Goal: Information Seeking & Learning: Learn about a topic

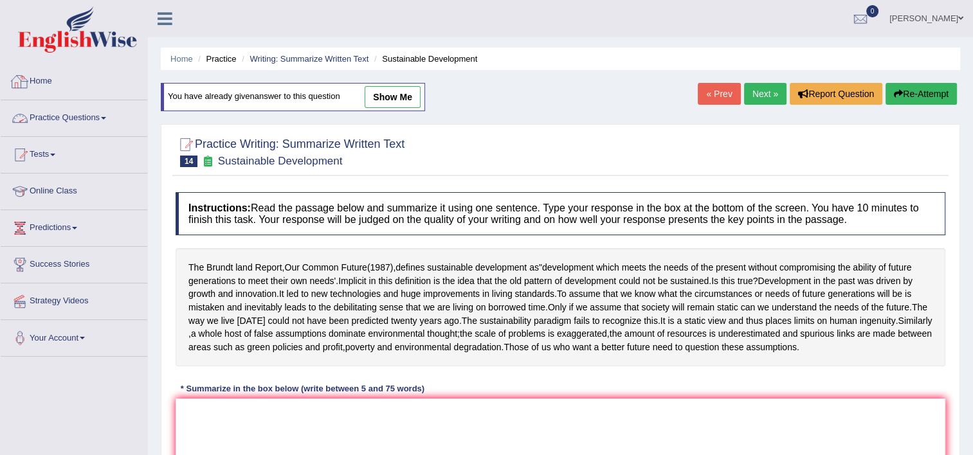
click at [82, 121] on link "Practice Questions" at bounding box center [74, 116] width 147 height 32
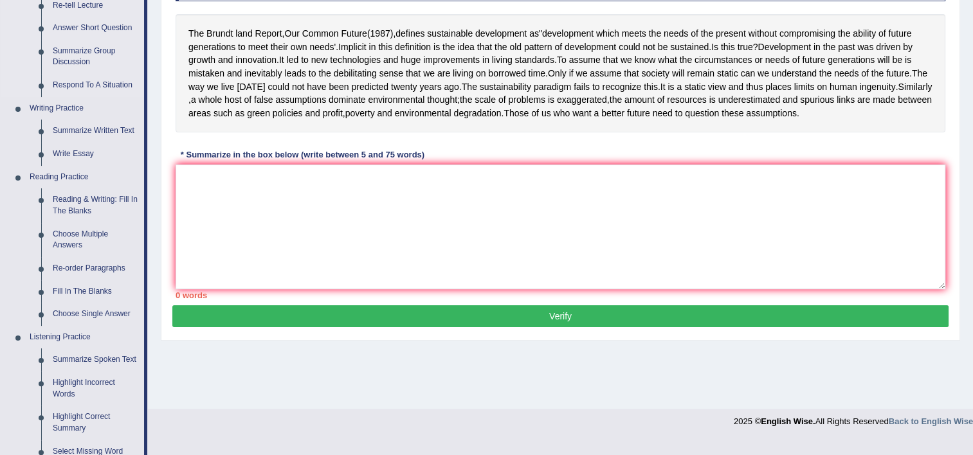
scroll to position [235, 0]
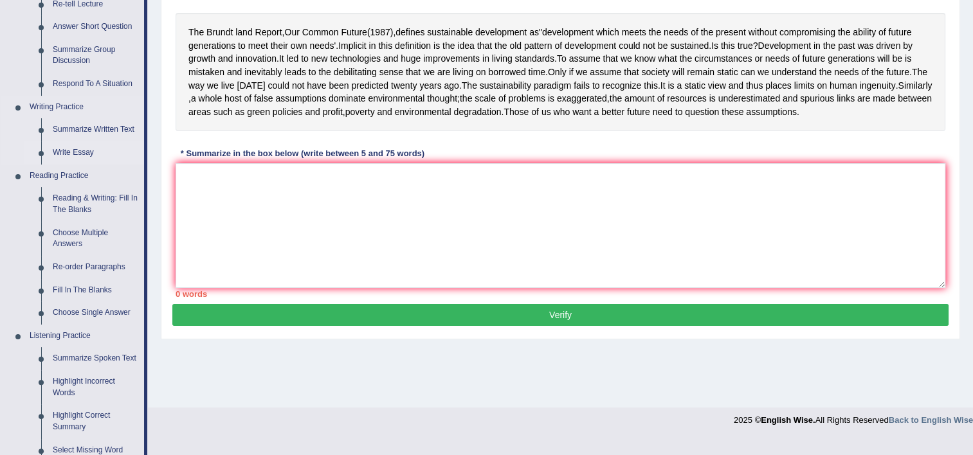
click at [88, 156] on link "Write Essay" at bounding box center [95, 152] width 97 height 23
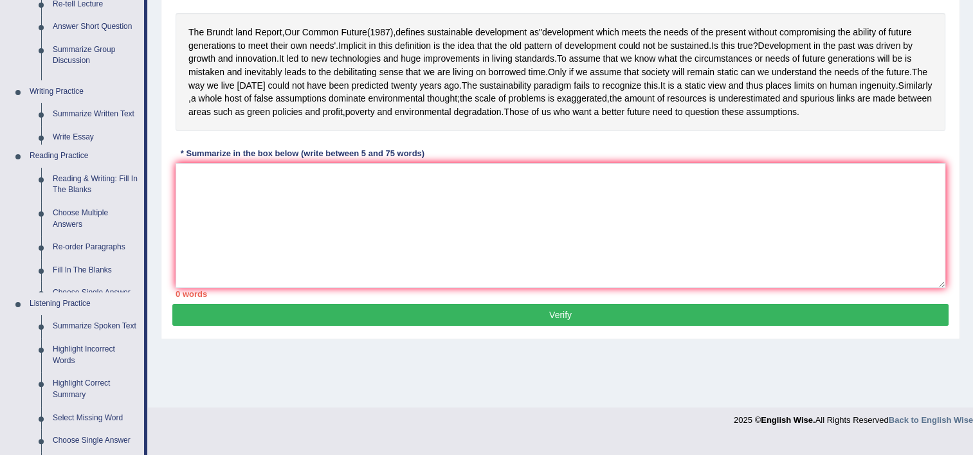
scroll to position [220, 0]
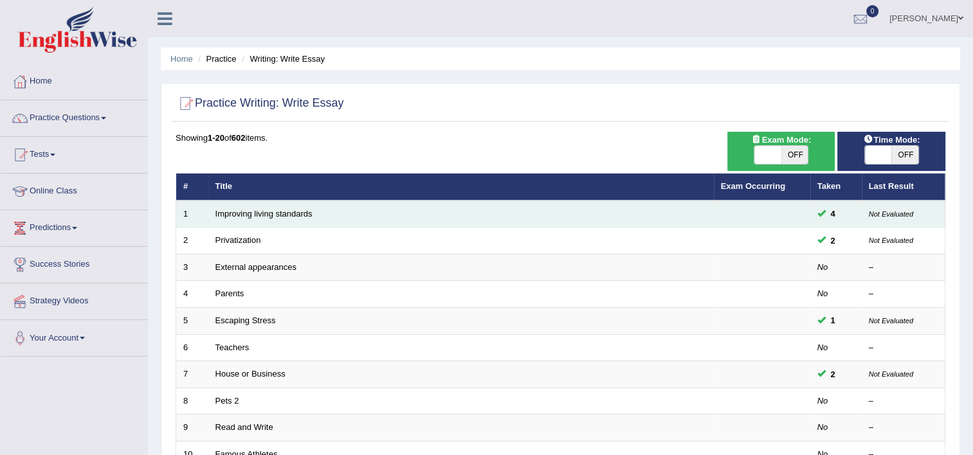
click at [831, 215] on span "4" at bounding box center [833, 214] width 15 height 14
click at [825, 212] on span at bounding box center [821, 213] width 8 height 8
click at [822, 214] on span at bounding box center [821, 213] width 8 height 8
drag, startPoint x: 822, startPoint y: 214, endPoint x: 834, endPoint y: 214, distance: 11.6
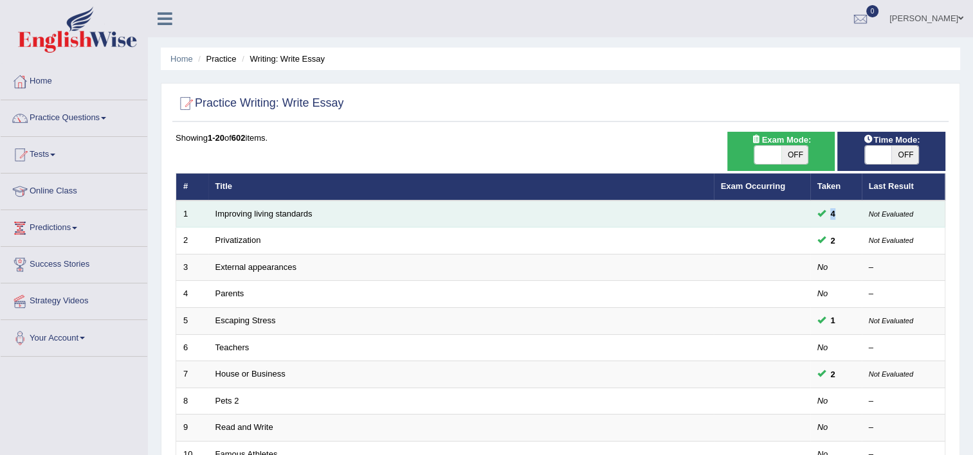
click at [834, 214] on span "4" at bounding box center [833, 214] width 15 height 14
click at [851, 219] on td "4" at bounding box center [835, 214] width 51 height 27
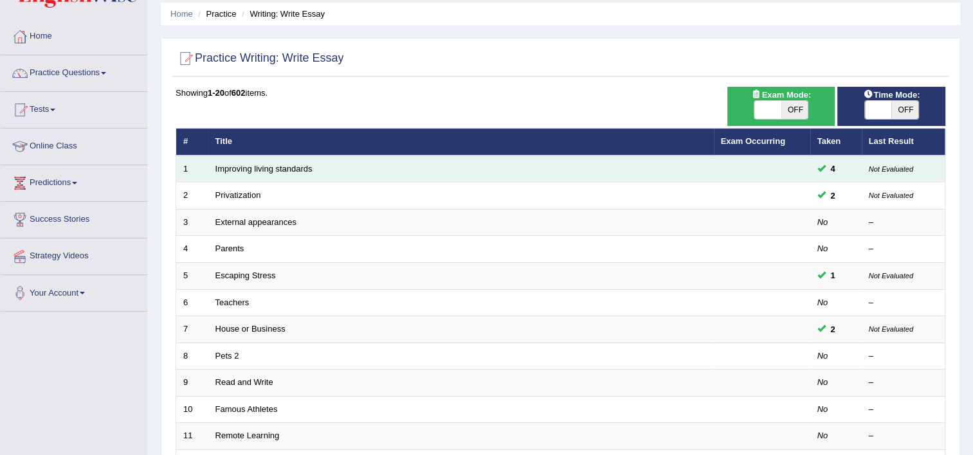
scroll to position [47, 0]
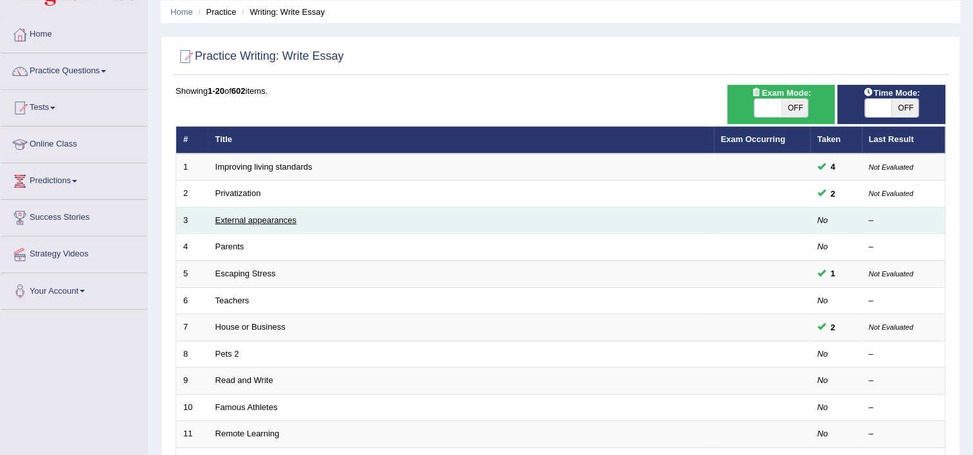
click at [219, 219] on link "External appearances" at bounding box center [255, 220] width 81 height 10
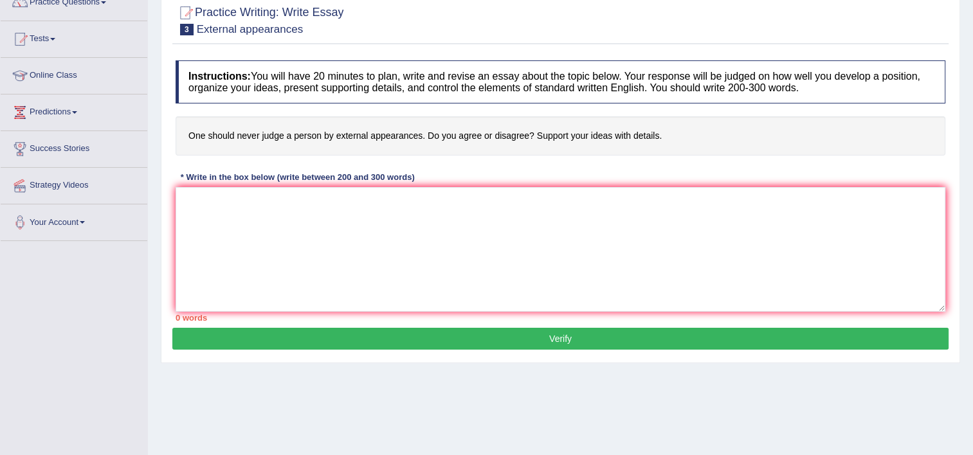
scroll to position [116, 0]
